Goal: Task Accomplishment & Management: Manage account settings

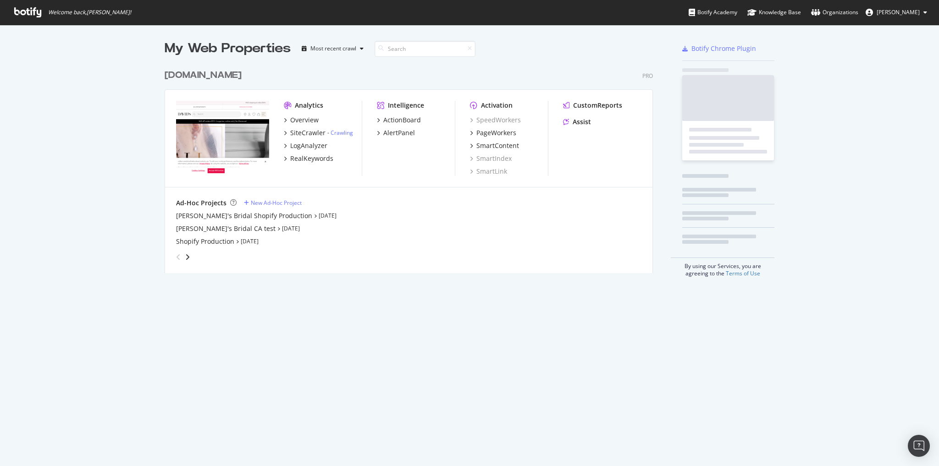
scroll to position [210, 490]
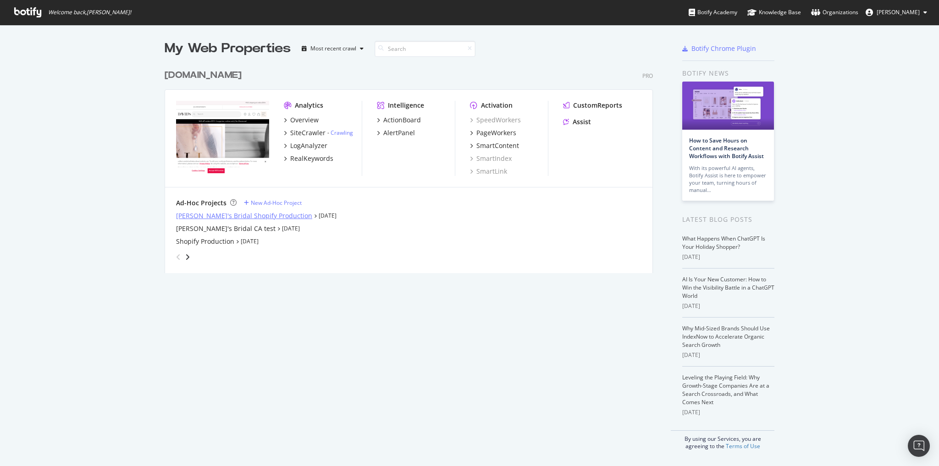
click at [231, 218] on div "[PERSON_NAME]'s Bridal Shopify Production" at bounding box center [244, 215] width 136 height 9
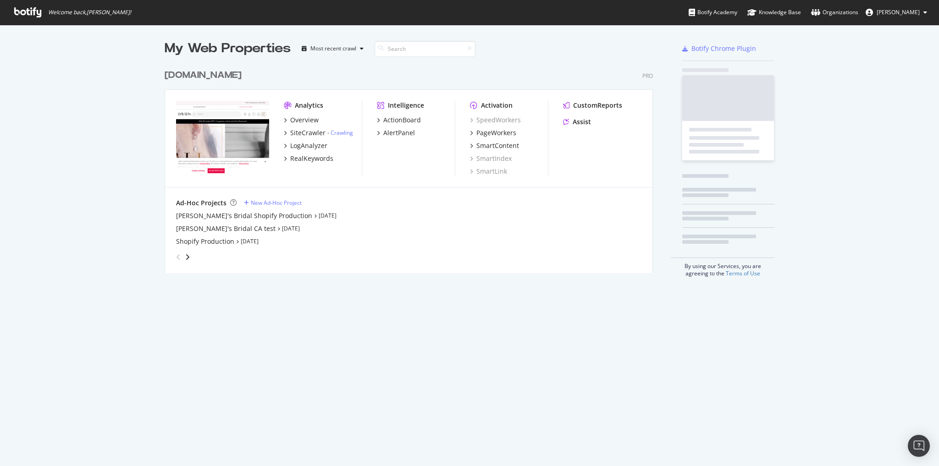
scroll to position [460, 928]
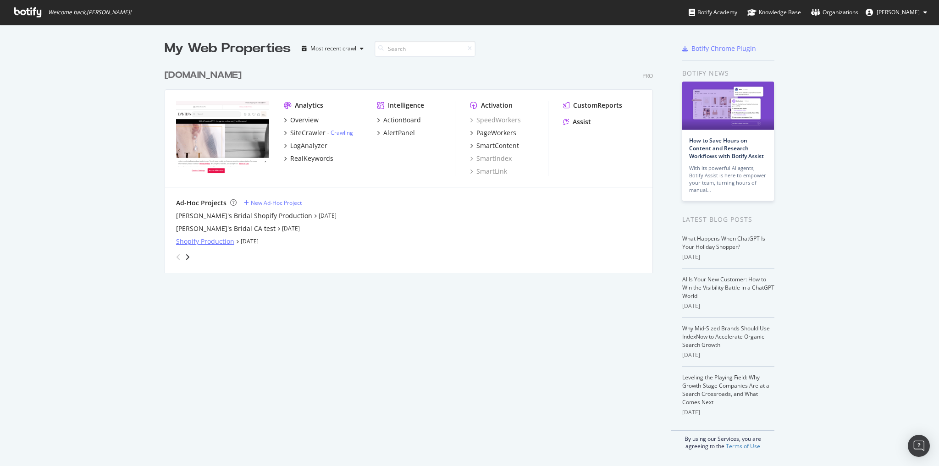
click at [213, 242] on div "Shopify Production" at bounding box center [205, 241] width 58 height 9
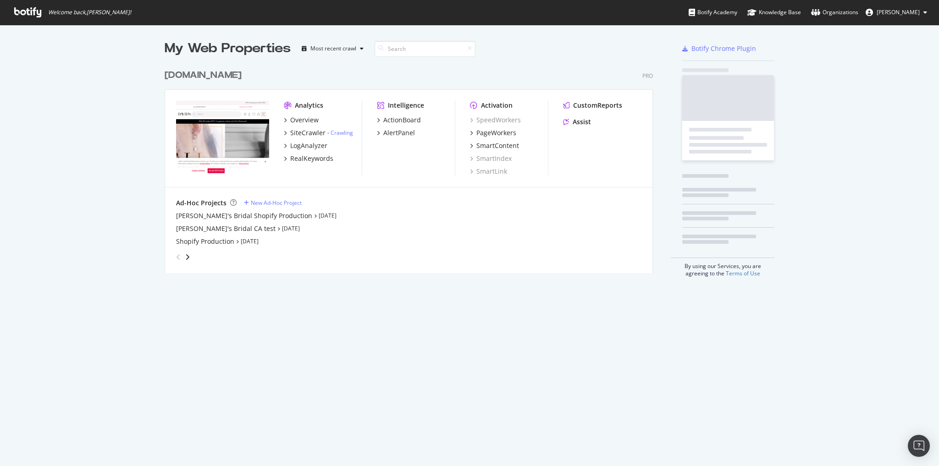
scroll to position [460, 928]
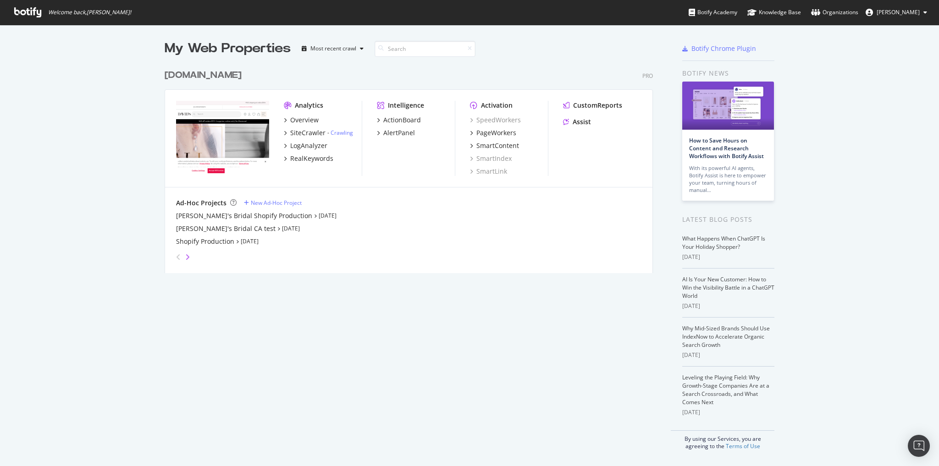
click at [185, 254] on icon "angle-right" at bounding box center [187, 257] width 5 height 7
click at [187, 256] on icon "angle-right" at bounding box center [187, 257] width 5 height 7
click at [176, 259] on icon "angle-left" at bounding box center [178, 257] width 5 height 7
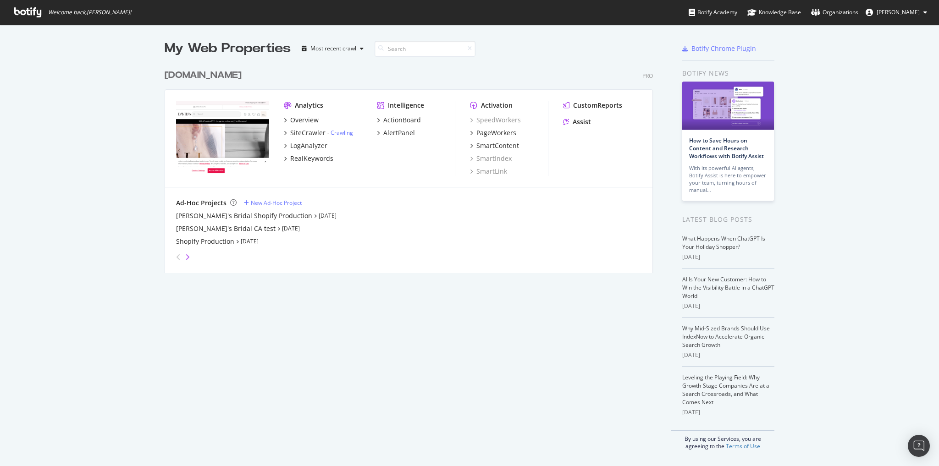
click at [185, 260] on icon "angle-right" at bounding box center [187, 257] width 5 height 7
click at [843, 17] on link "Organizations" at bounding box center [834, 12] width 47 height 25
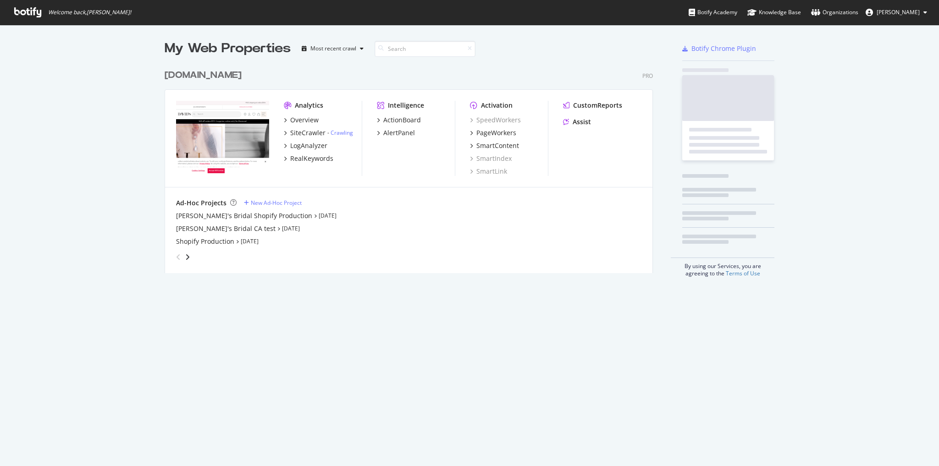
scroll to position [210, 490]
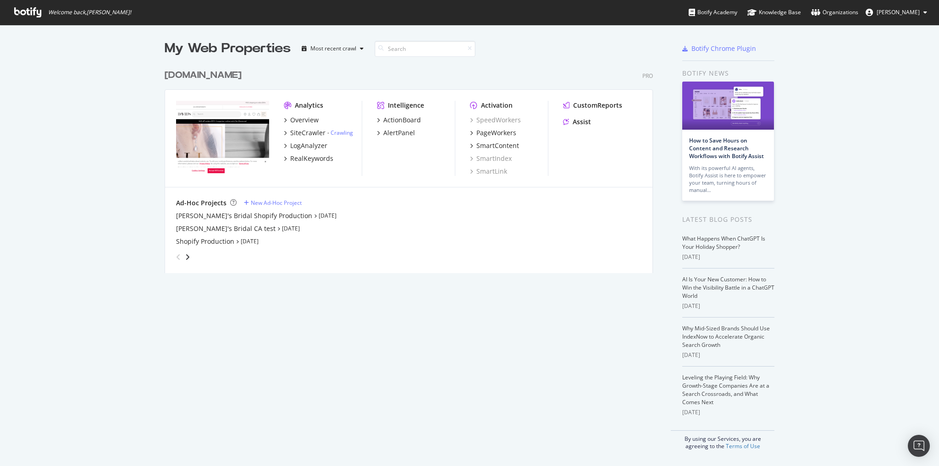
drag, startPoint x: 0, startPoint y: 0, endPoint x: 83, endPoint y: 284, distance: 296.1
click at [83, 284] on div "My Web Properties Most recent crawl [DOMAIN_NAME] Pro Analytics Overview SiteCr…" at bounding box center [469, 245] width 939 height 440
click at [185, 256] on icon "angle-right" at bounding box center [187, 257] width 5 height 7
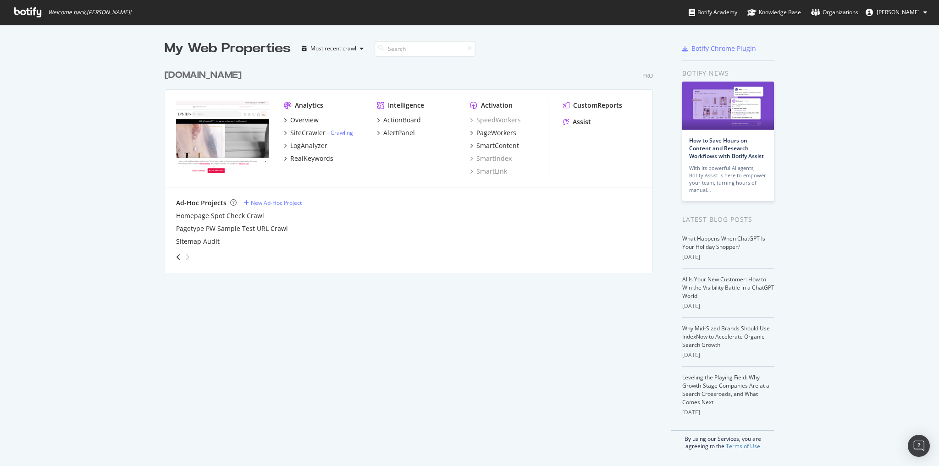
click at [185, 256] on icon "angle-right" at bounding box center [187, 257] width 5 height 7
click at [176, 260] on icon "angle-left" at bounding box center [178, 257] width 5 height 7
drag, startPoint x: 176, startPoint y: 260, endPoint x: 133, endPoint y: 278, distance: 45.6
click at [128, 280] on div "My Web Properties Most recent crawl [DOMAIN_NAME] Pro Analytics Overview SiteCr…" at bounding box center [469, 245] width 939 height 440
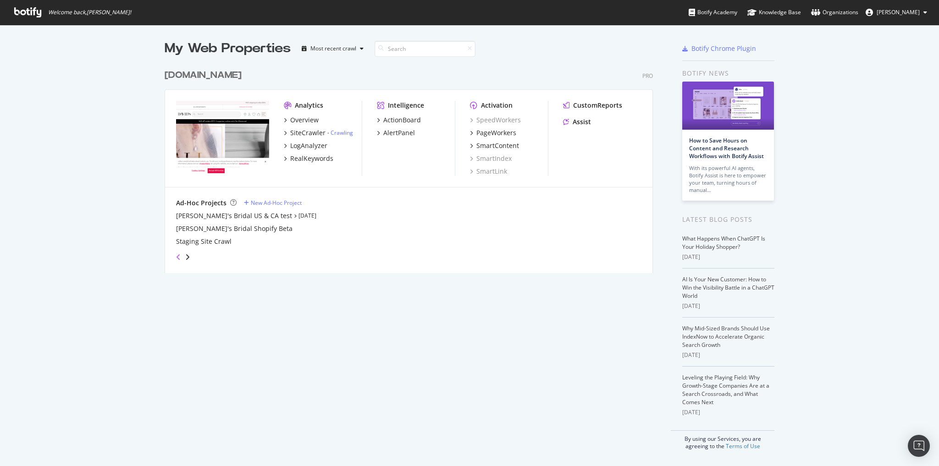
click at [176, 259] on icon "angle-left" at bounding box center [178, 257] width 5 height 7
drag, startPoint x: 231, startPoint y: 226, endPoint x: 61, endPoint y: 320, distance: 194.6
click at [61, 320] on div "My Web Properties Most recent crawl [DOMAIN_NAME] Pro Analytics Overview SiteCr…" at bounding box center [469, 245] width 939 height 440
click at [266, 217] on div "[PERSON_NAME]'s Bridal Shopify Production" at bounding box center [244, 215] width 136 height 9
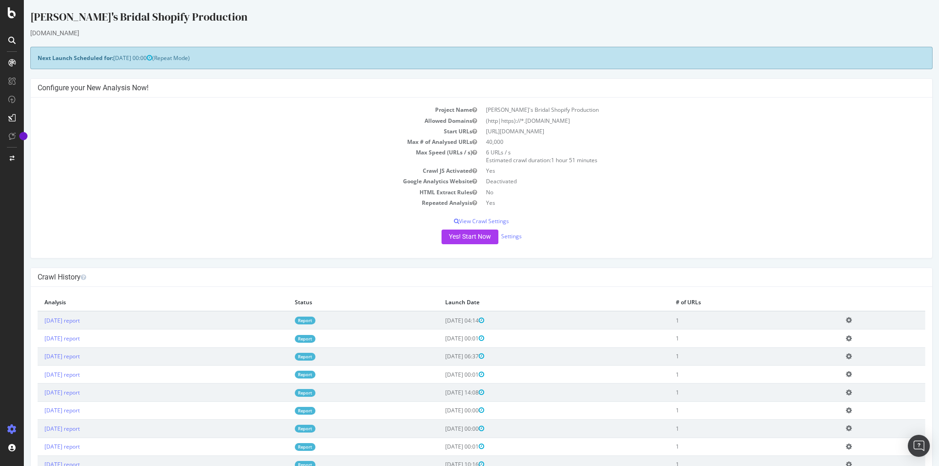
drag, startPoint x: 95, startPoint y: 31, endPoint x: 48, endPoint y: 34, distance: 47.3
click at [48, 34] on div "[DOMAIN_NAME]" at bounding box center [481, 32] width 902 height 9
click at [131, 34] on div "[DOMAIN_NAME]" at bounding box center [481, 32] width 902 height 9
click at [59, 385] on div "Project settings" at bounding box center [47, 388] width 39 height 7
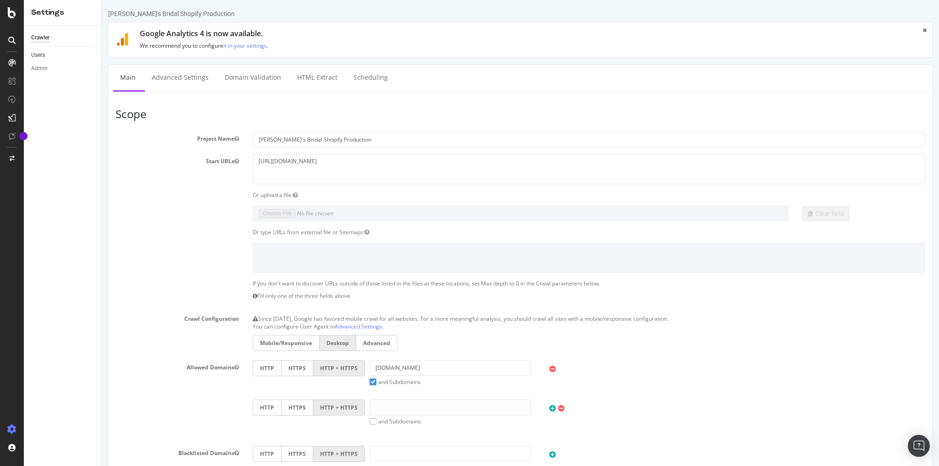
click at [48, 55] on link "Users" at bounding box center [63, 55] width 64 height 10
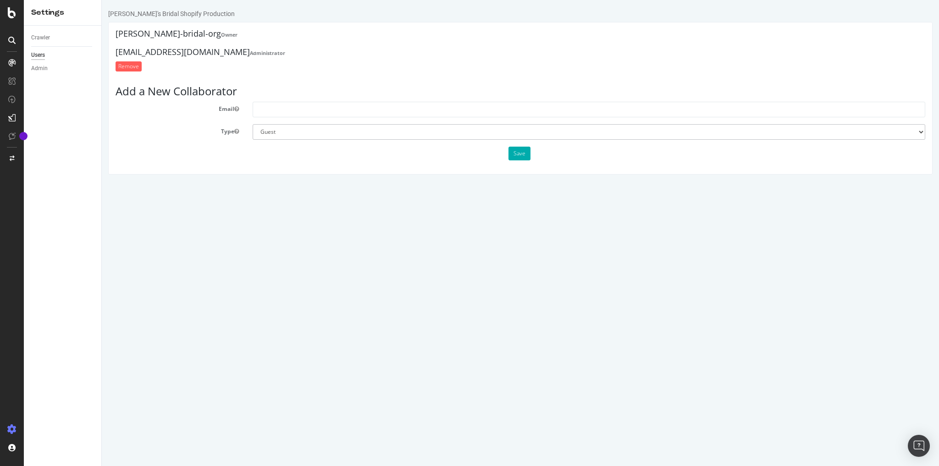
click at [275, 114] on input "text" at bounding box center [589, 110] width 673 height 16
click at [301, 123] on form "Email Type Administrator Guest Save" at bounding box center [521, 131] width 810 height 59
click at [324, 63] on form "Remove" at bounding box center [521, 66] width 810 height 10
drag, startPoint x: 116, startPoint y: 50, endPoint x: 257, endPoint y: 48, distance: 141.7
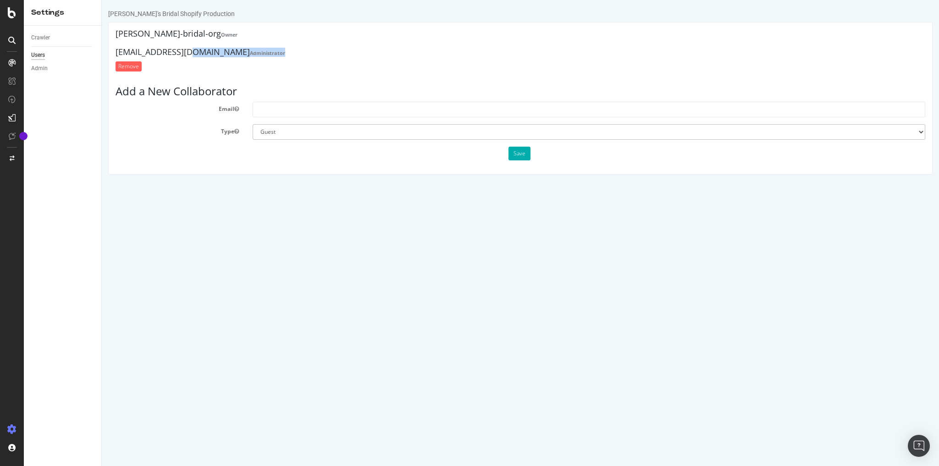
click at [257, 48] on h4 "[EMAIL_ADDRESS][DOMAIN_NAME] Administrator" at bounding box center [521, 52] width 810 height 9
drag, startPoint x: 116, startPoint y: 34, endPoint x: 199, endPoint y: 39, distance: 84.1
click at [199, 39] on div "[PERSON_NAME]-bridal-org Owner" at bounding box center [521, 34] width 810 height 11
click at [299, 47] on ul "[PERSON_NAME]-bridal-org Owner [EMAIL_ADDRESS][DOMAIN_NAME] Administrator Remove" at bounding box center [521, 52] width 810 height 47
drag, startPoint x: 255, startPoint y: 51, endPoint x: 117, endPoint y: 39, distance: 138.1
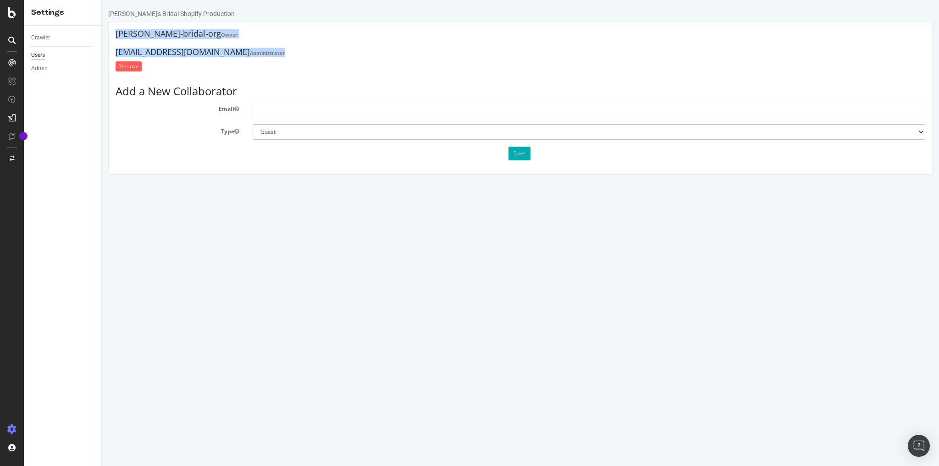
click at [117, 39] on ul "[PERSON_NAME]-bridal-org Owner [EMAIL_ADDRESS][DOMAIN_NAME] Administrator Remove" at bounding box center [521, 52] width 810 height 47
click at [289, 48] on h4 "[EMAIL_ADDRESS][DOMAIN_NAME] Administrator" at bounding box center [521, 52] width 810 height 9
click at [249, 51] on h4 "[EMAIL_ADDRESS][DOMAIN_NAME] Administrator" at bounding box center [521, 52] width 810 height 9
click at [44, 66] on div "Admin" at bounding box center [39, 69] width 17 height 10
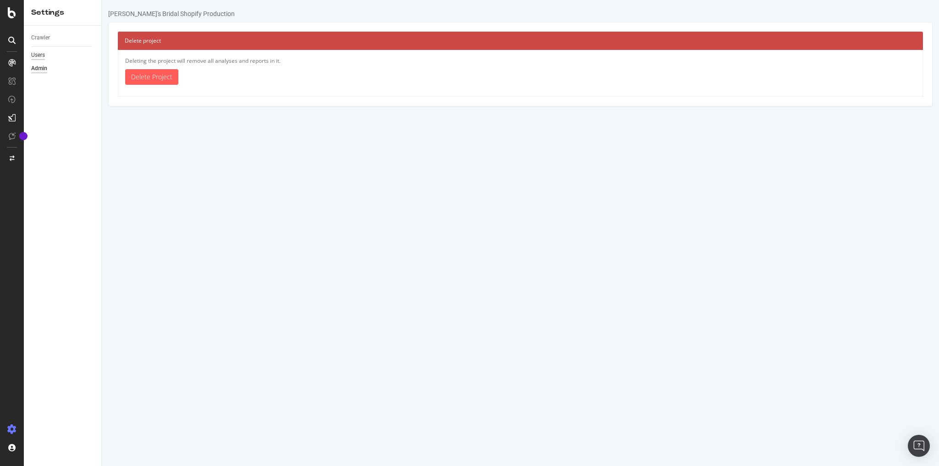
click at [41, 54] on div "Users" at bounding box center [38, 55] width 14 height 10
